Goal: Download file/media

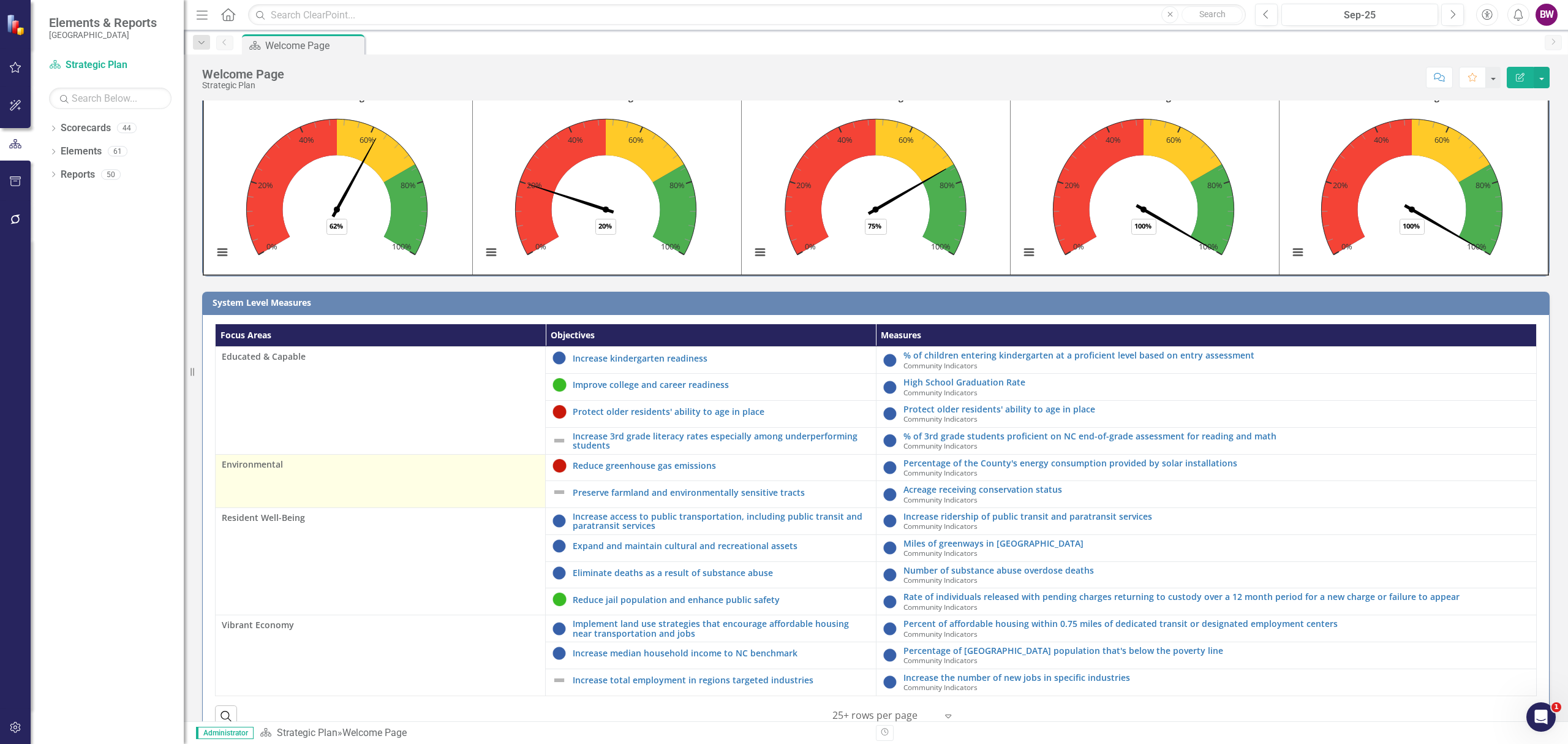
scroll to position [71, 0]
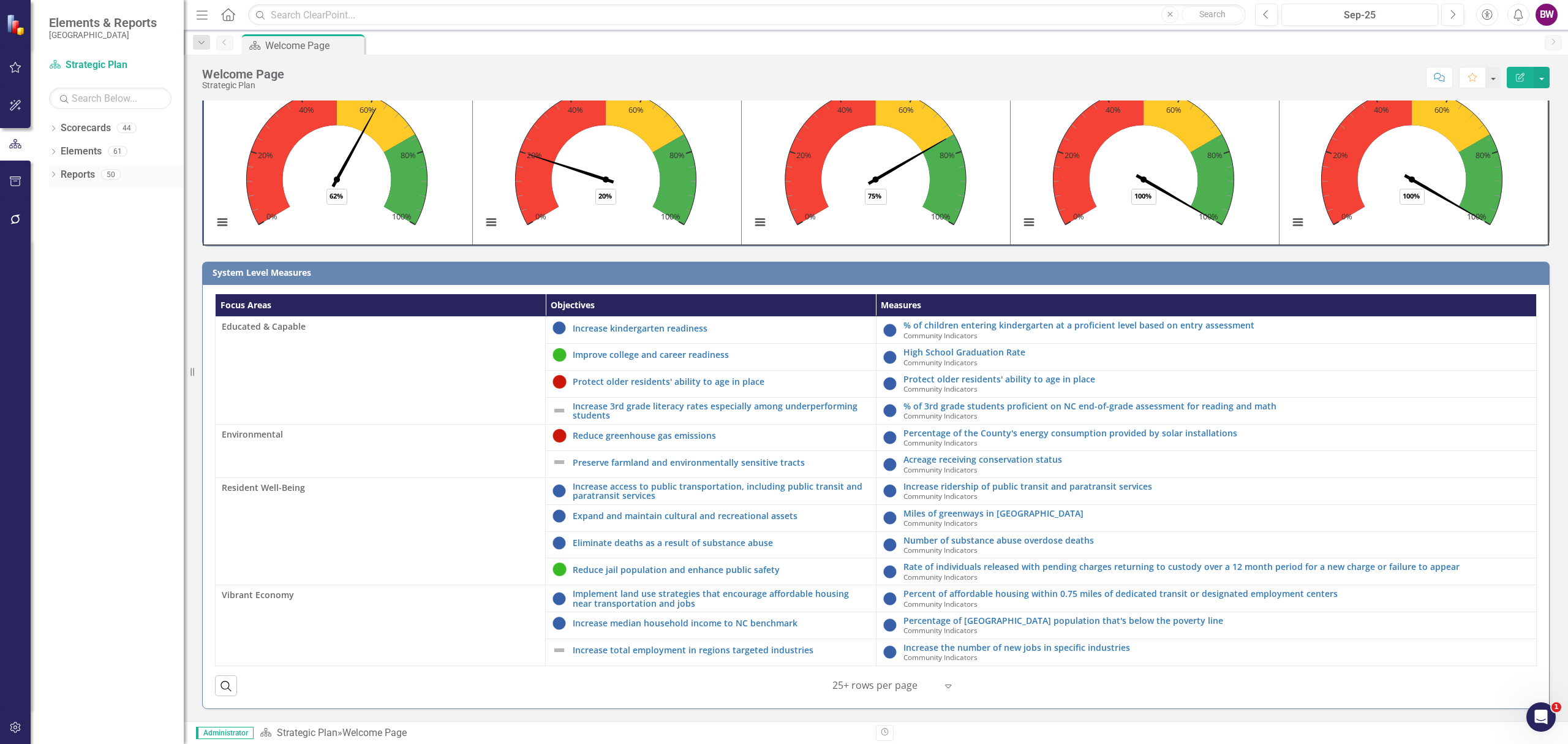
click at [53, 177] on icon "Dropdown" at bounding box center [53, 175] width 8 height 6
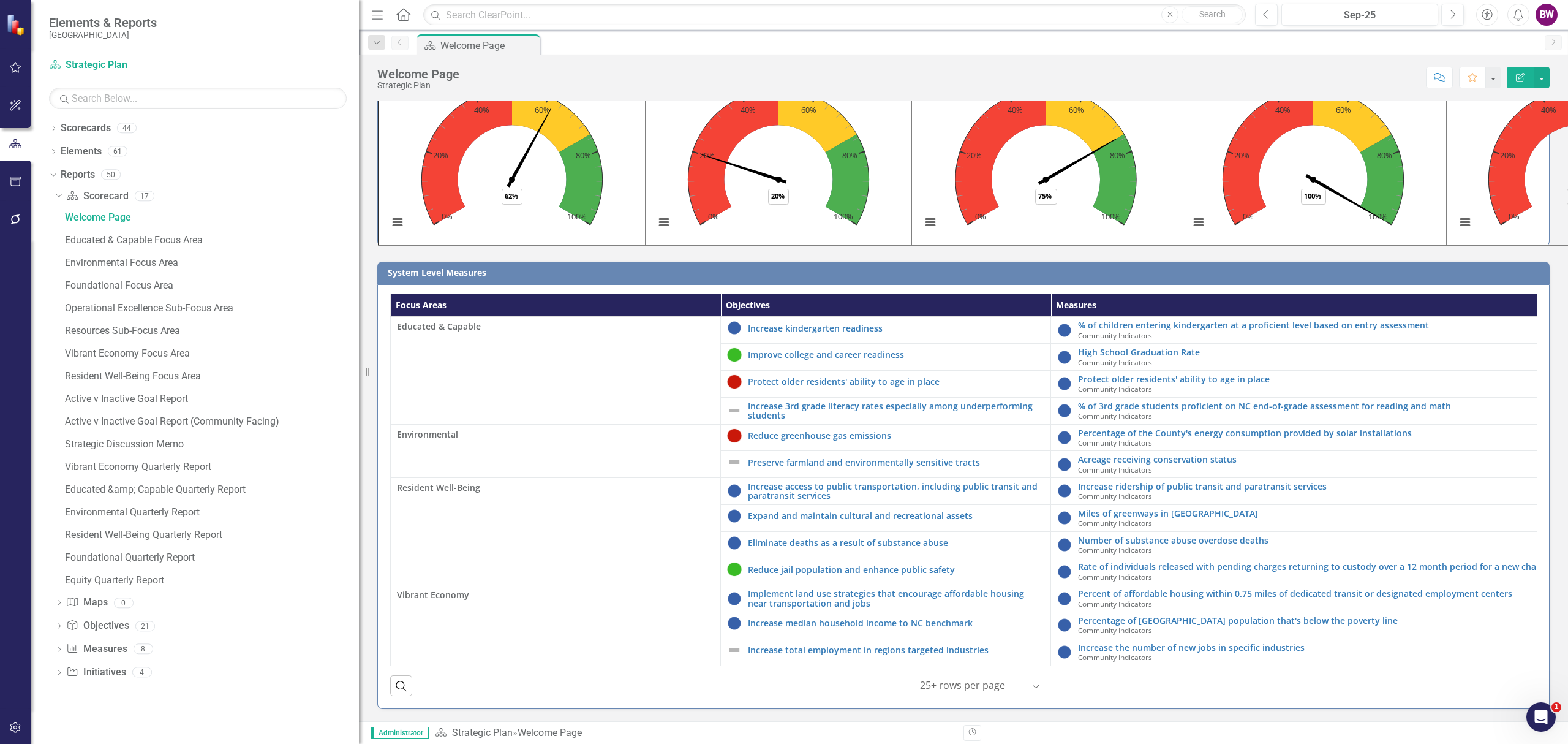
drag, startPoint x: 185, startPoint y: 462, endPoint x: 359, endPoint y: 488, distance: 175.9
click at [359, 488] on div "Resize" at bounding box center [363, 372] width 10 height 744
click at [202, 463] on div "Vibrant Economy Quarterly Report" at bounding box center [212, 466] width 294 height 11
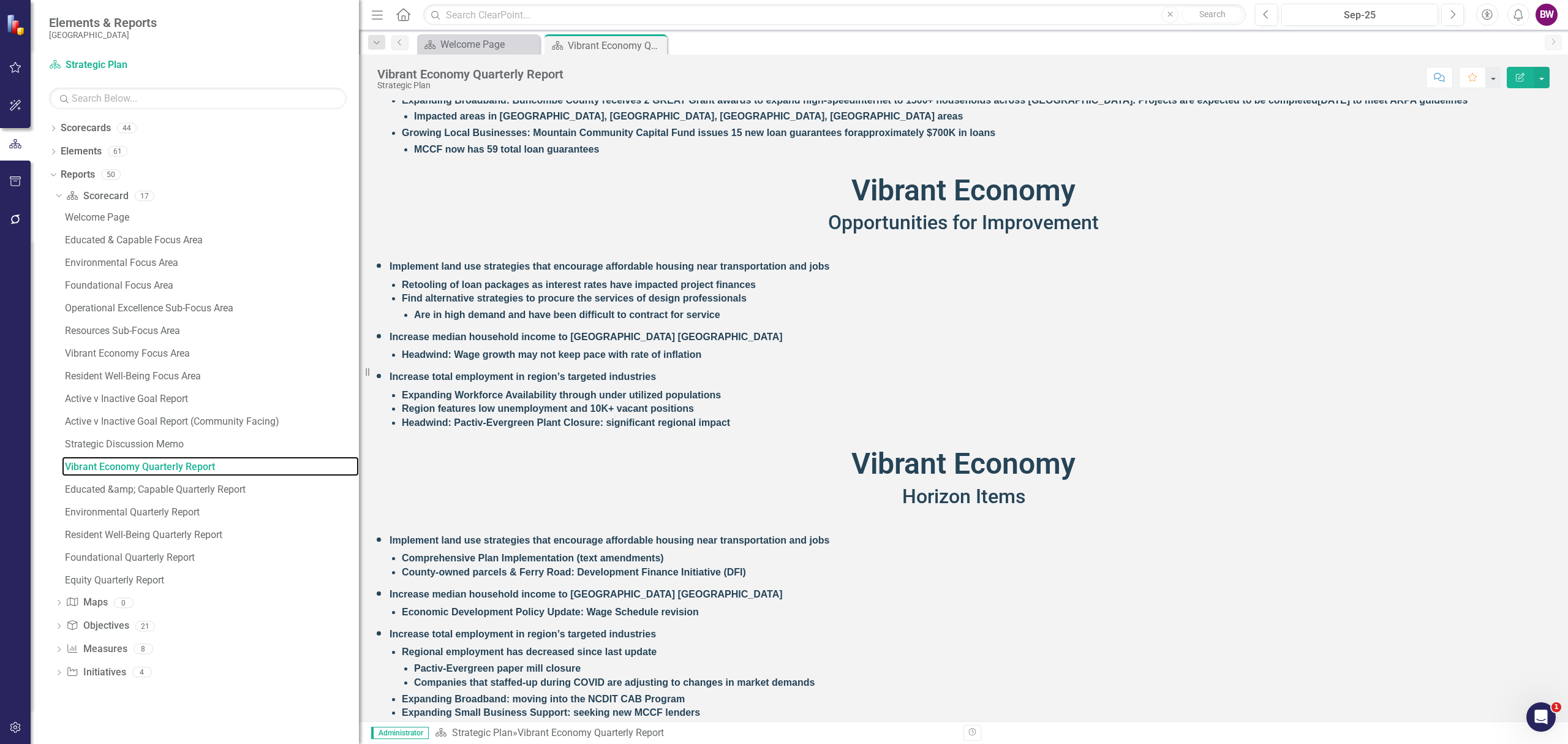
scroll to position [1549, 0]
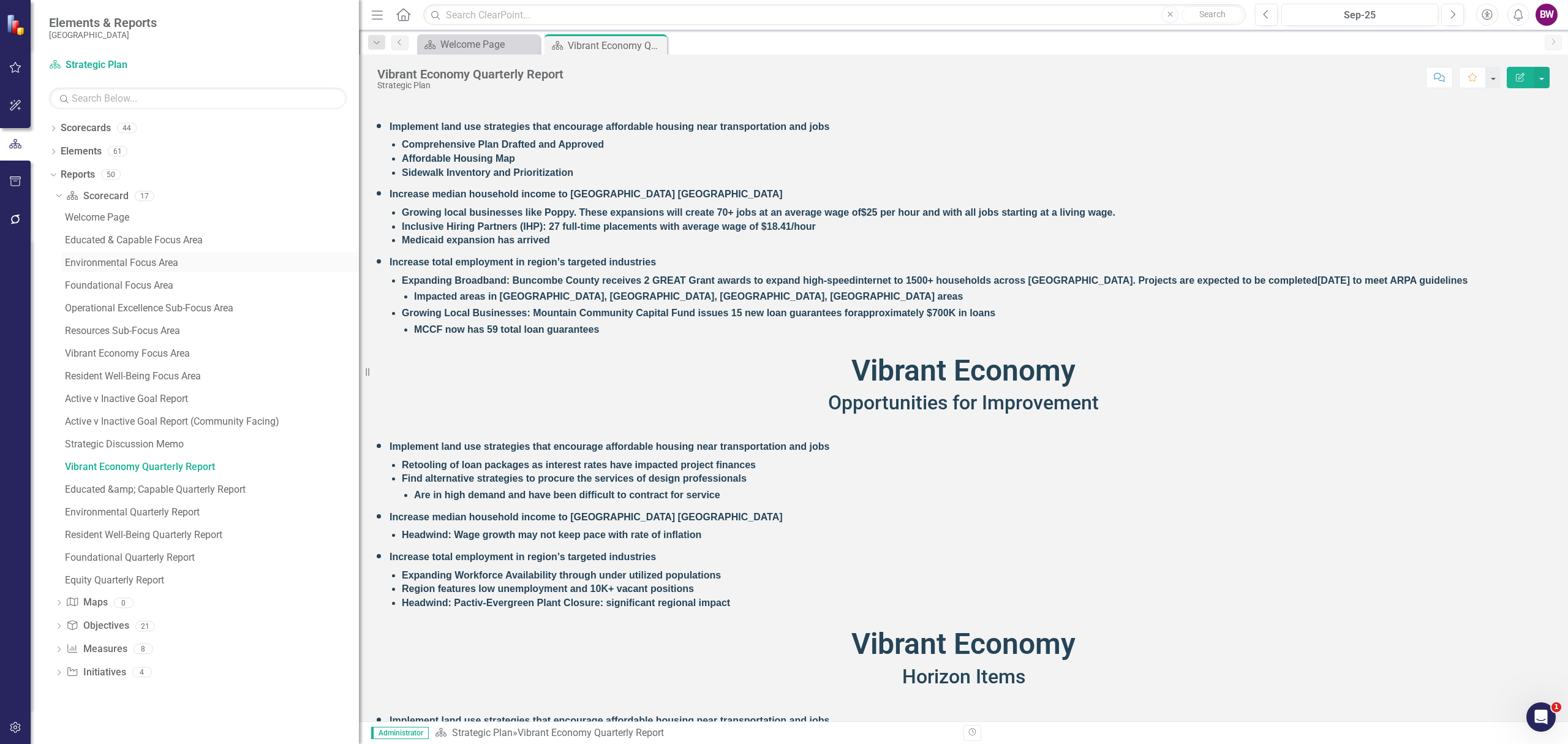
click at [108, 265] on div "Environmental Focus Area" at bounding box center [212, 263] width 294 height 11
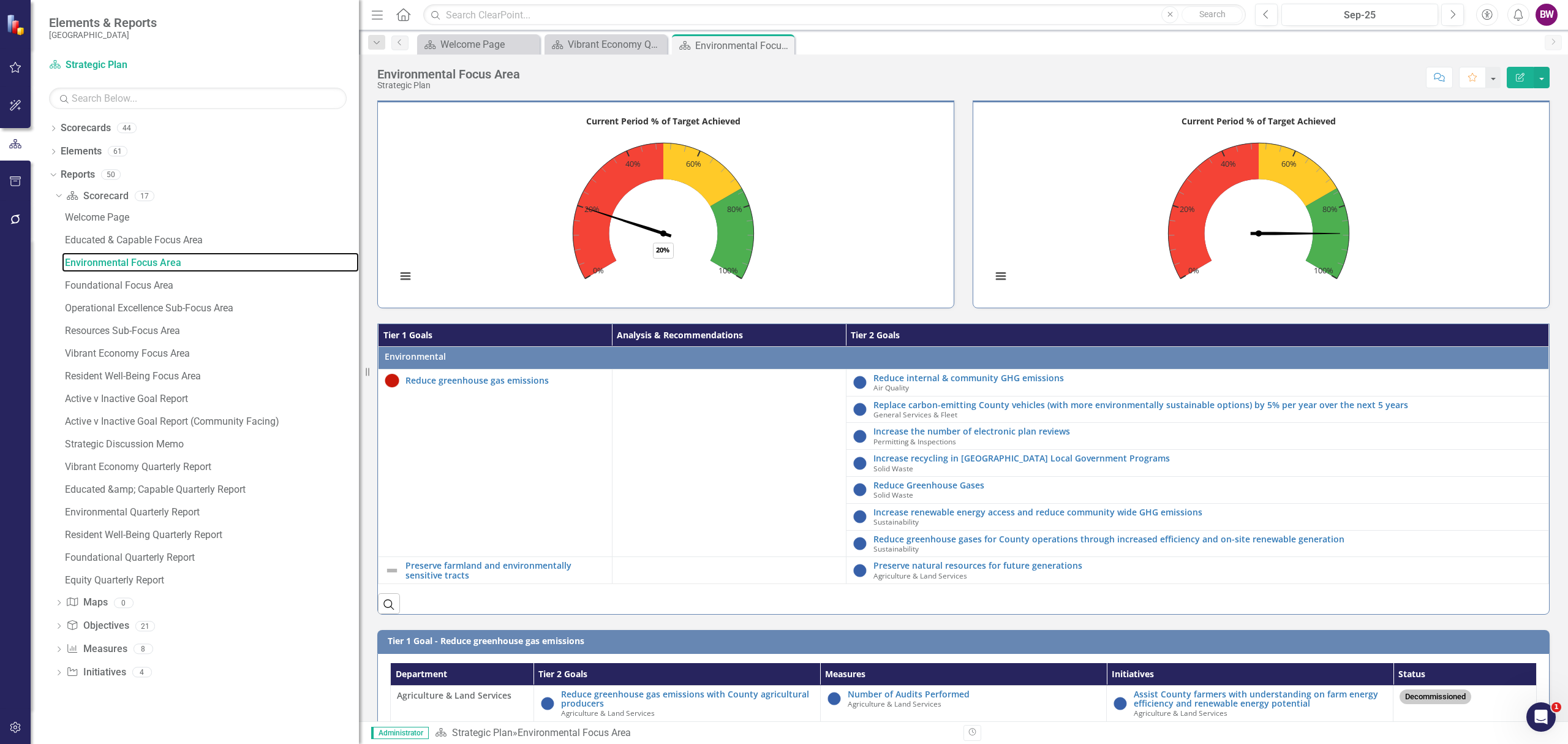
scroll to position [653, 0]
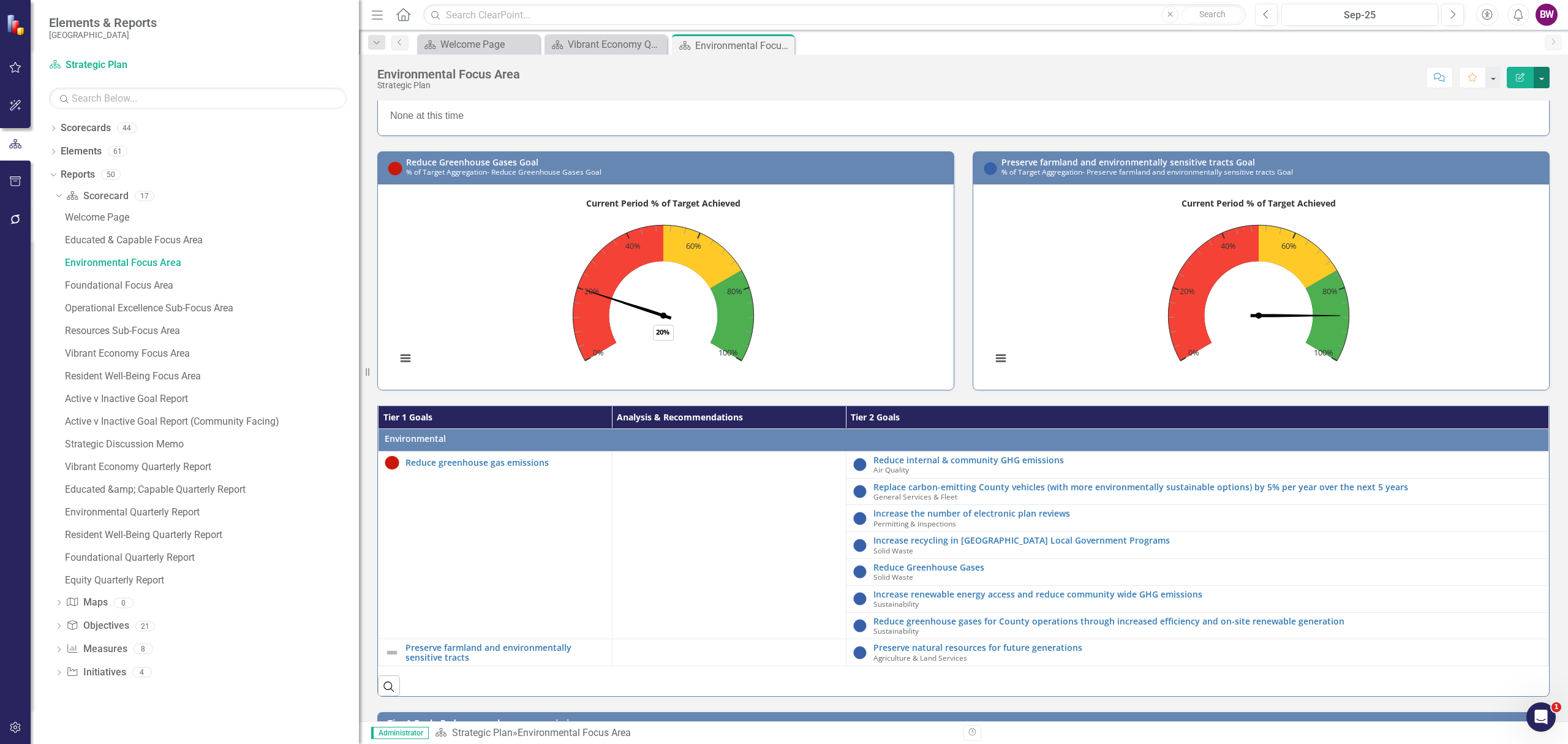
click at [1537, 84] on button "button" at bounding box center [1541, 77] width 16 height 21
click at [49, 175] on icon "Dropdown" at bounding box center [51, 173] width 6 height 8
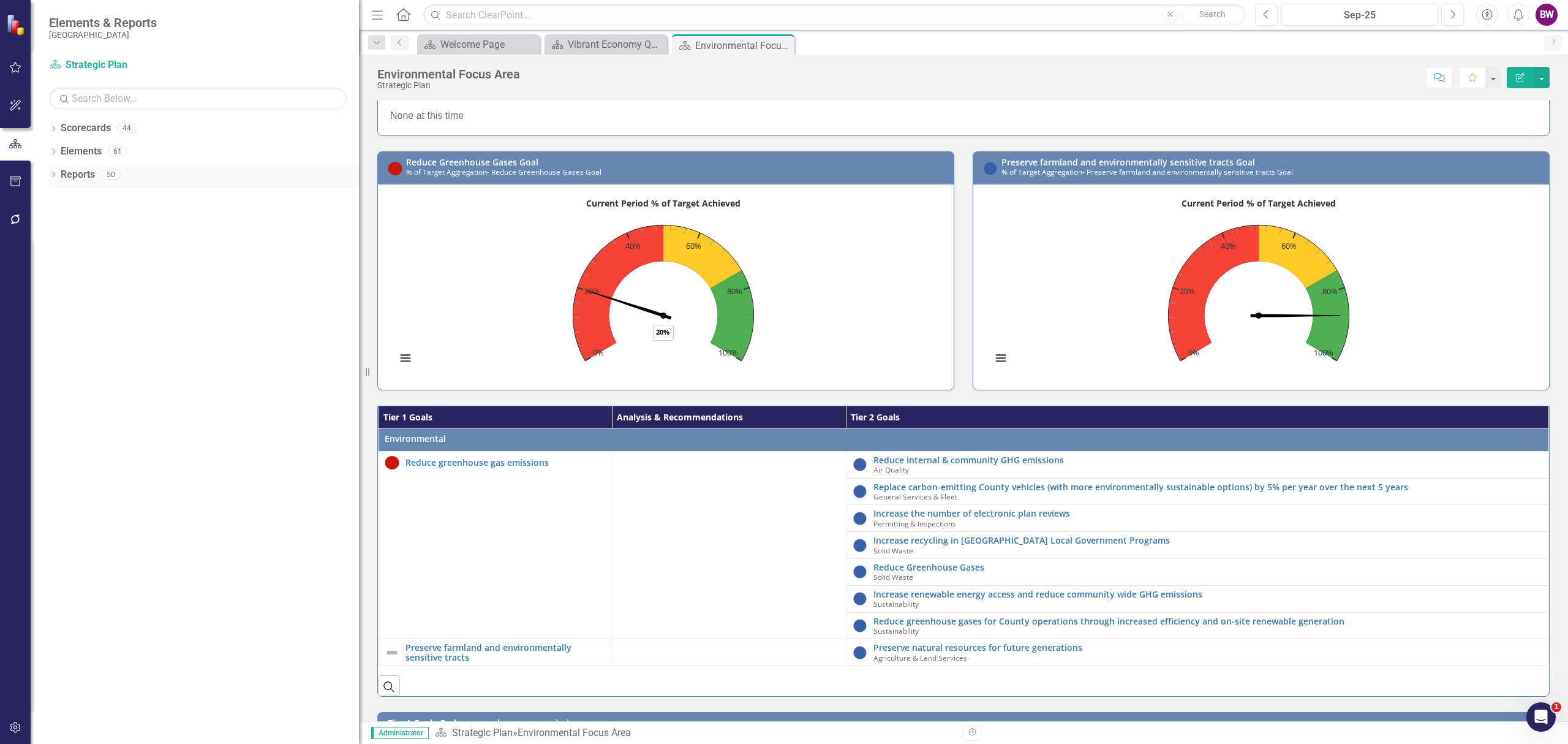
click at [49, 173] on icon "Dropdown" at bounding box center [53, 175] width 8 height 6
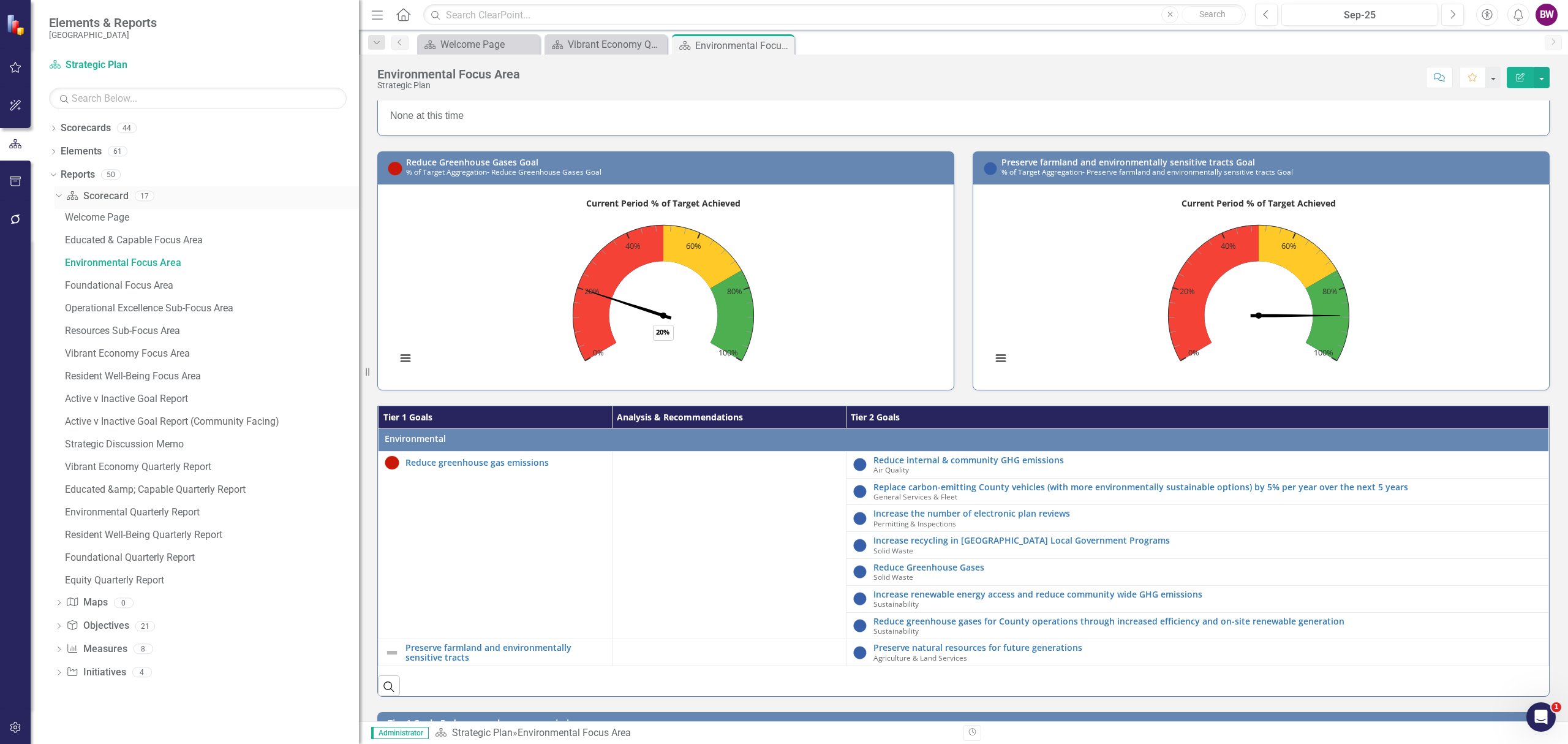
click at [60, 193] on icon "Dropdown" at bounding box center [57, 195] width 6 height 8
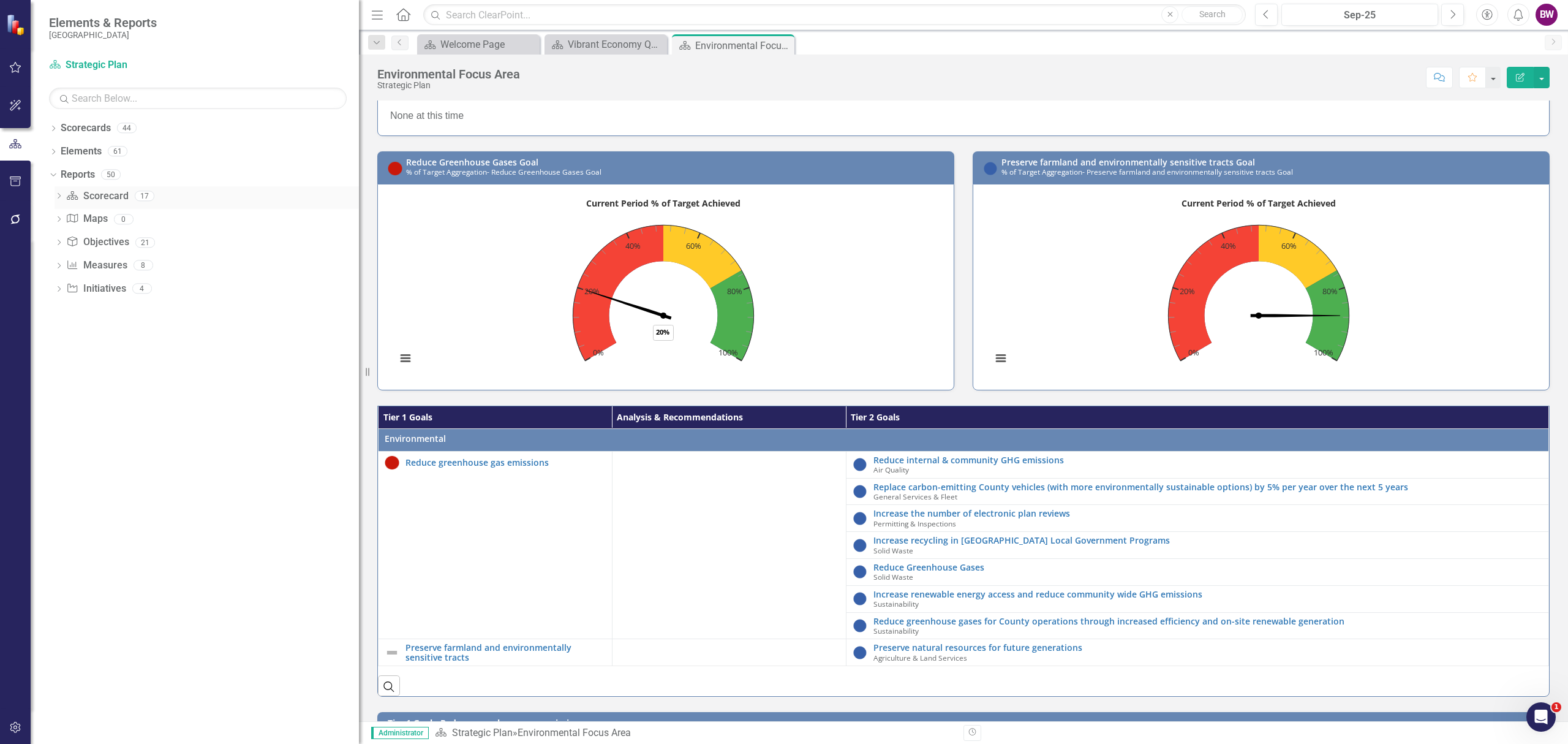
click at [60, 193] on icon "Dropdown" at bounding box center [58, 197] width 8 height 6
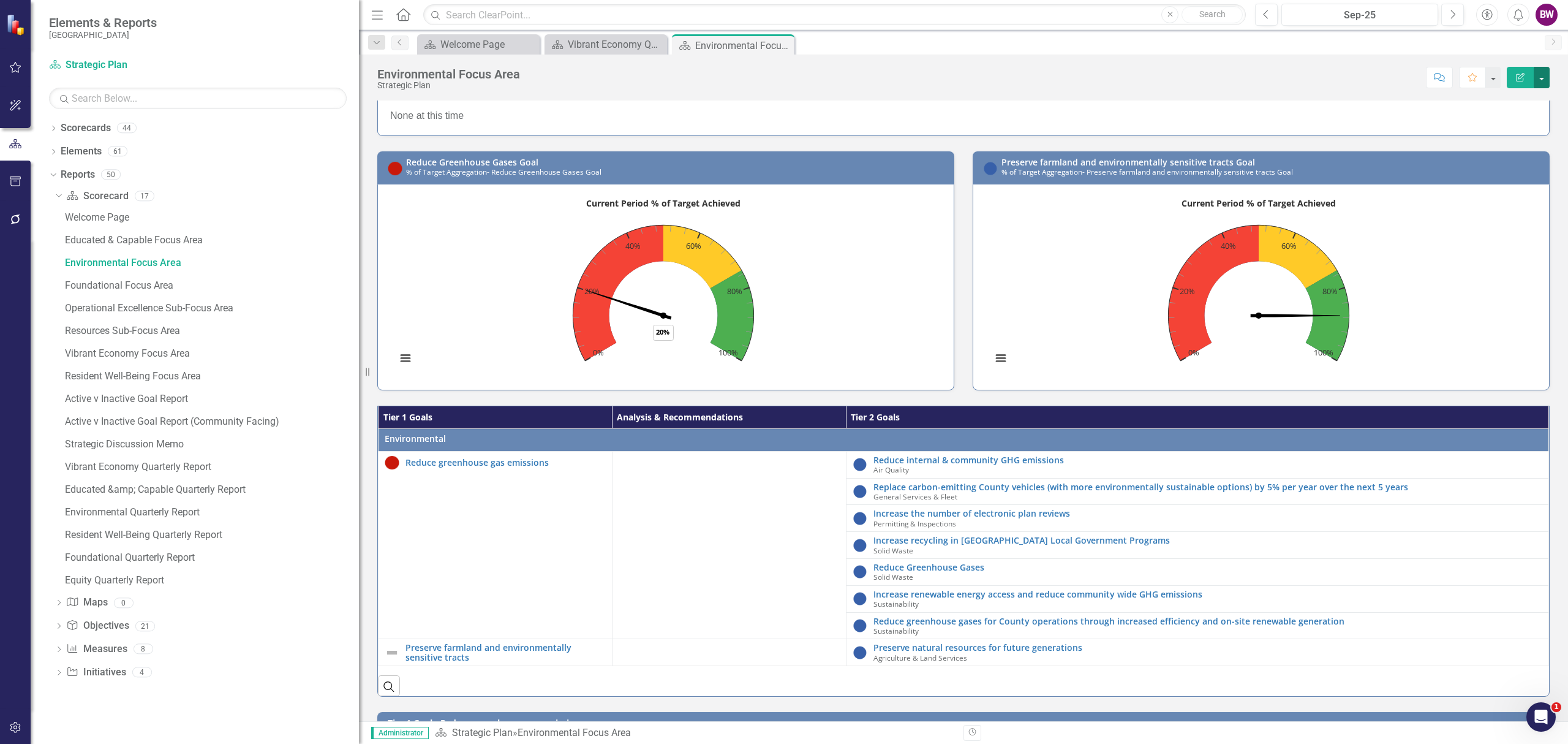
click at [1546, 84] on button "button" at bounding box center [1541, 77] width 16 height 21
click at [101, 58] on link "Scorecard Strategic Plan" at bounding box center [125, 66] width 153 height 14
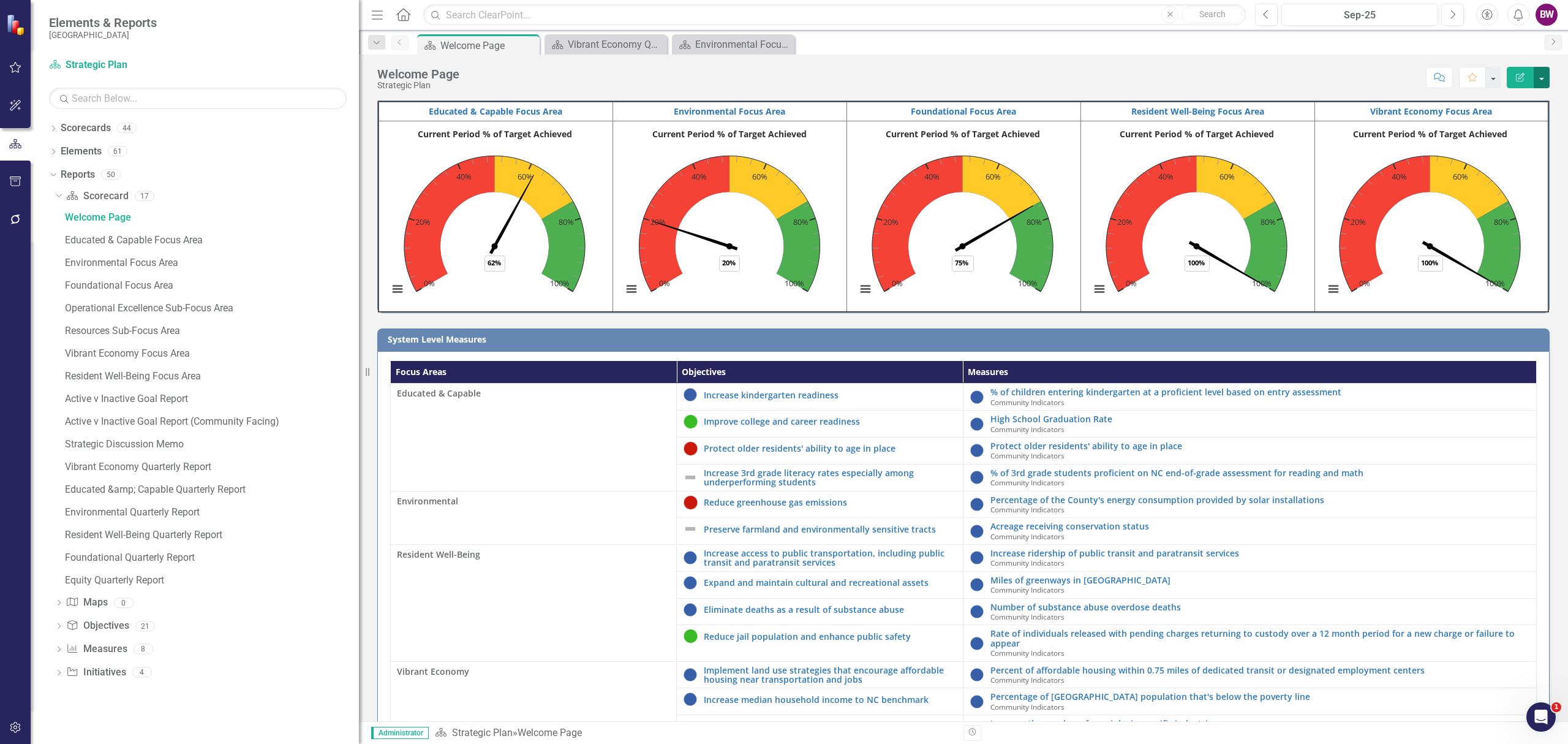
click at [1537, 76] on button "button" at bounding box center [1541, 77] width 16 height 21
click at [1508, 175] on link "PDF Export to PDF" at bounding box center [1499, 172] width 100 height 22
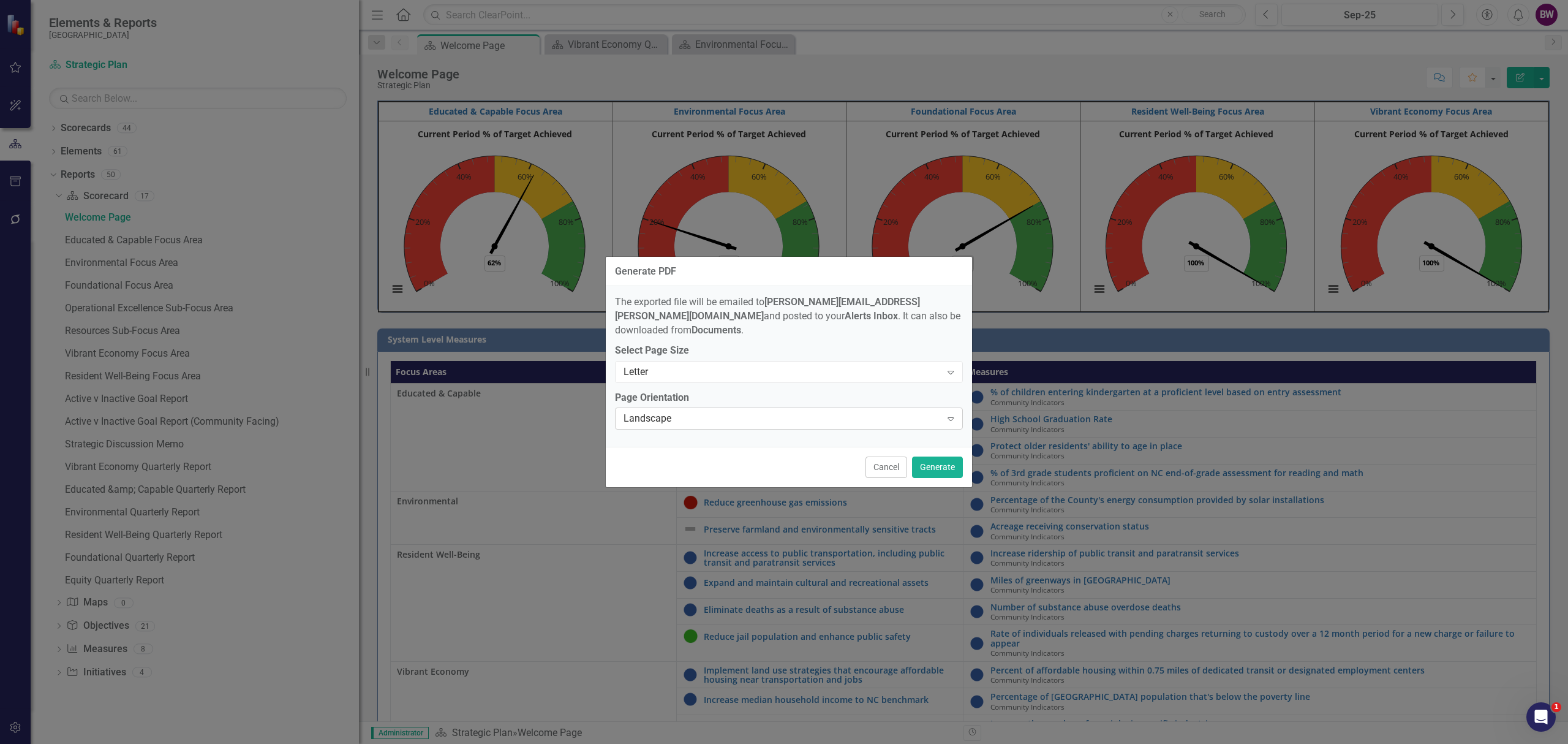
click at [948, 414] on icon "Expand" at bounding box center [950, 418] width 12 height 10
click at [950, 414] on icon "Expand" at bounding box center [950, 418] width 12 height 10
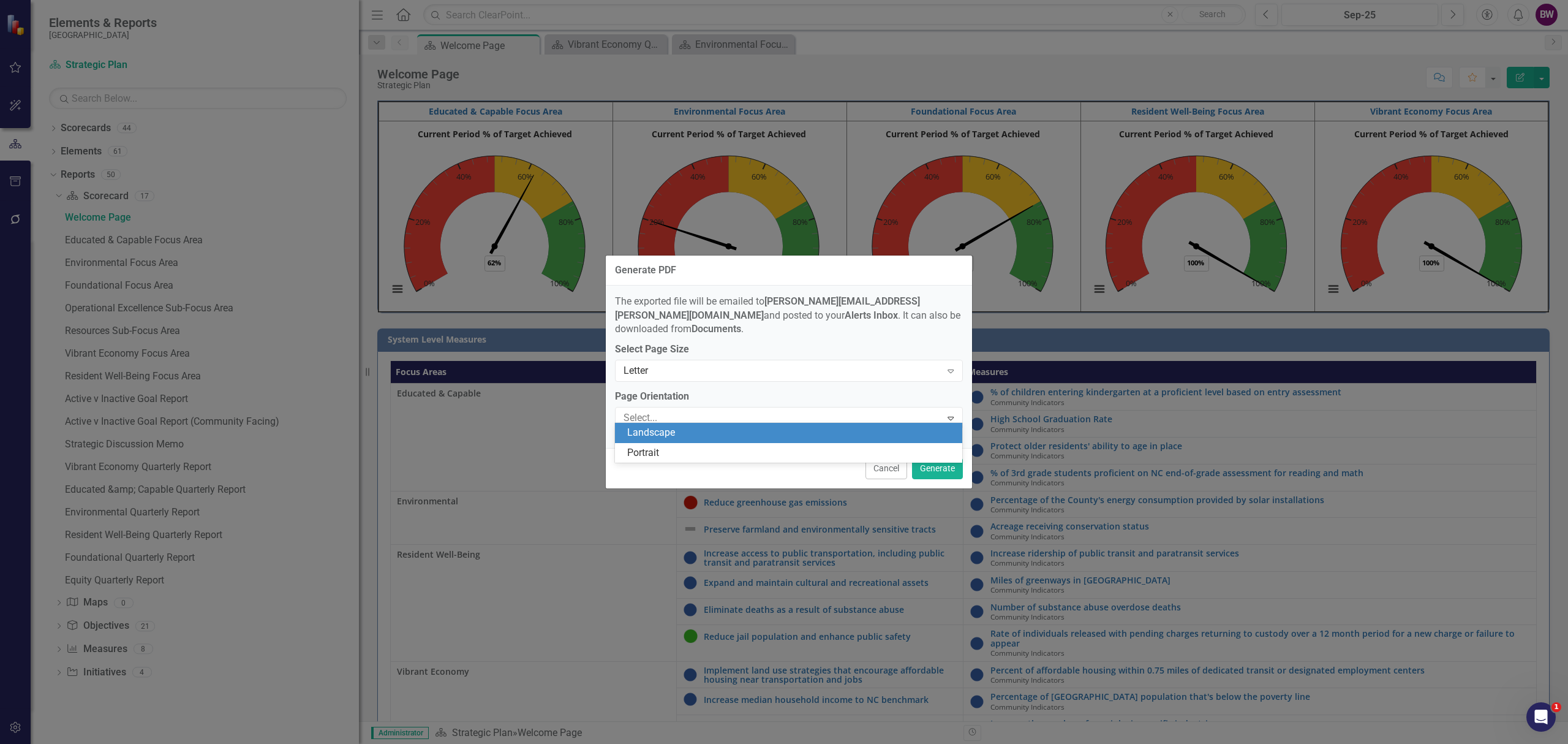
click at [919, 390] on label "Page Orientation" at bounding box center [789, 397] width 348 height 14
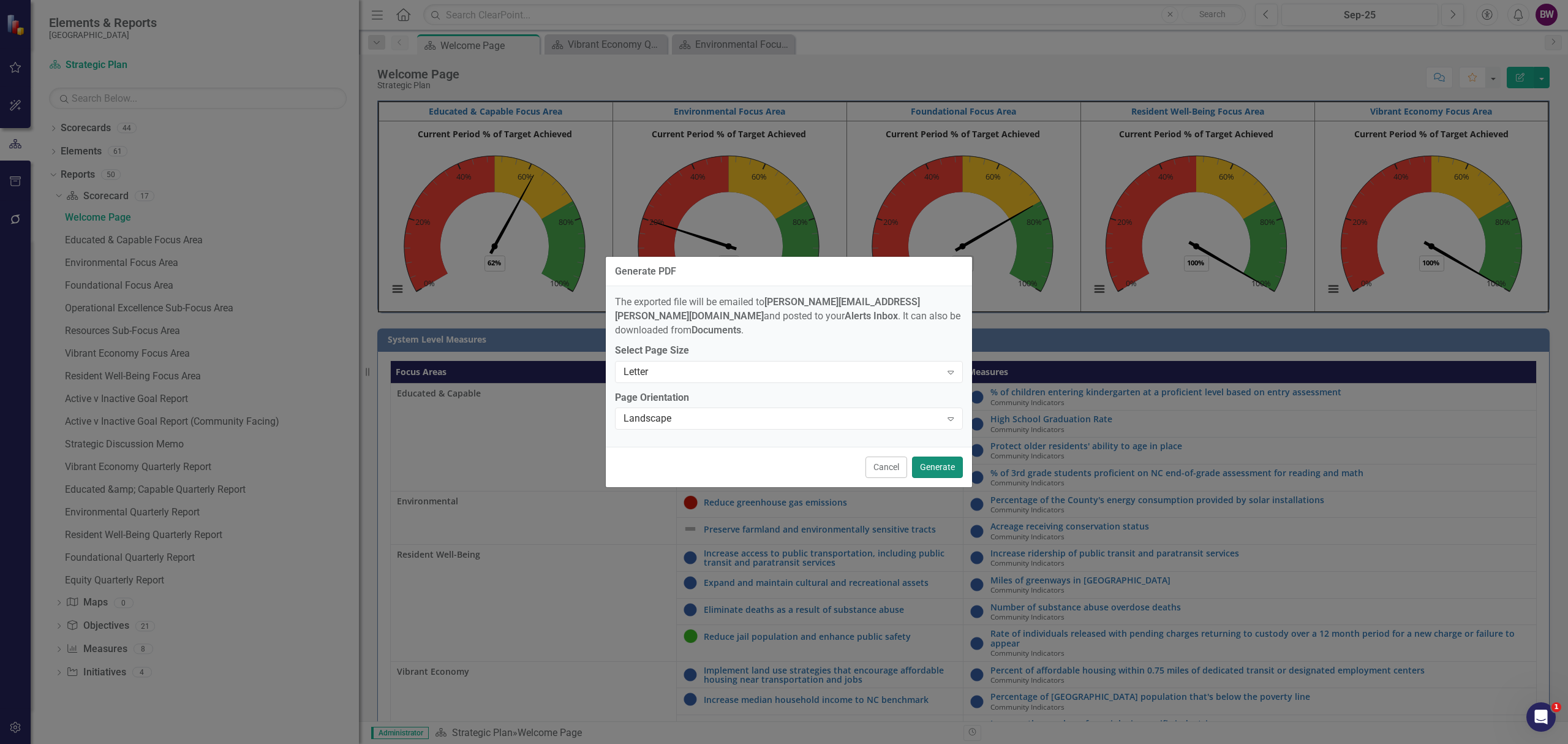
click at [946, 458] on button "Generate" at bounding box center [937, 467] width 51 height 21
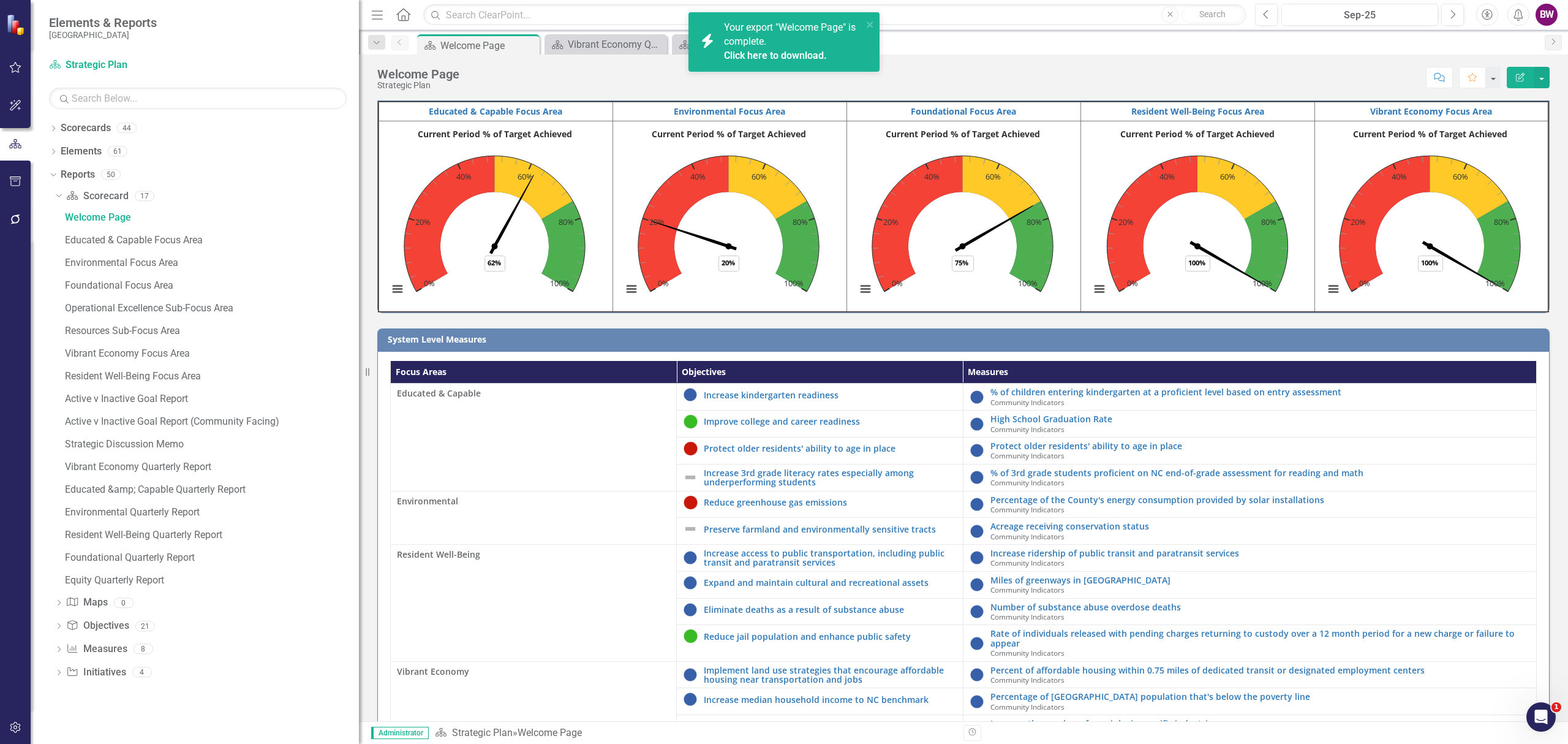
click at [792, 54] on link "Click here to download." at bounding box center [775, 55] width 103 height 12
click at [159, 266] on div "Environmental Focus Area" at bounding box center [212, 263] width 294 height 11
